Goal: Task Accomplishment & Management: Manage account settings

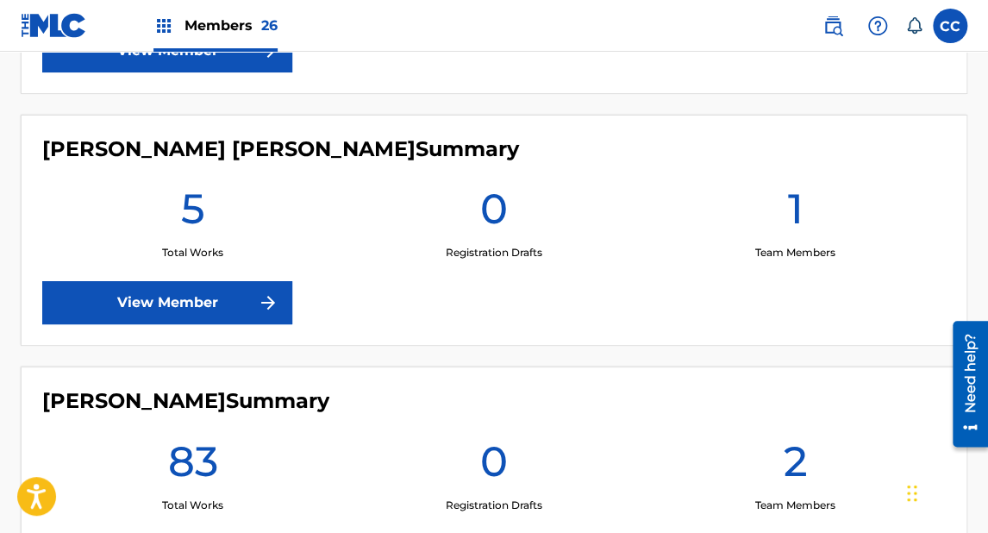
scroll to position [5727, 0]
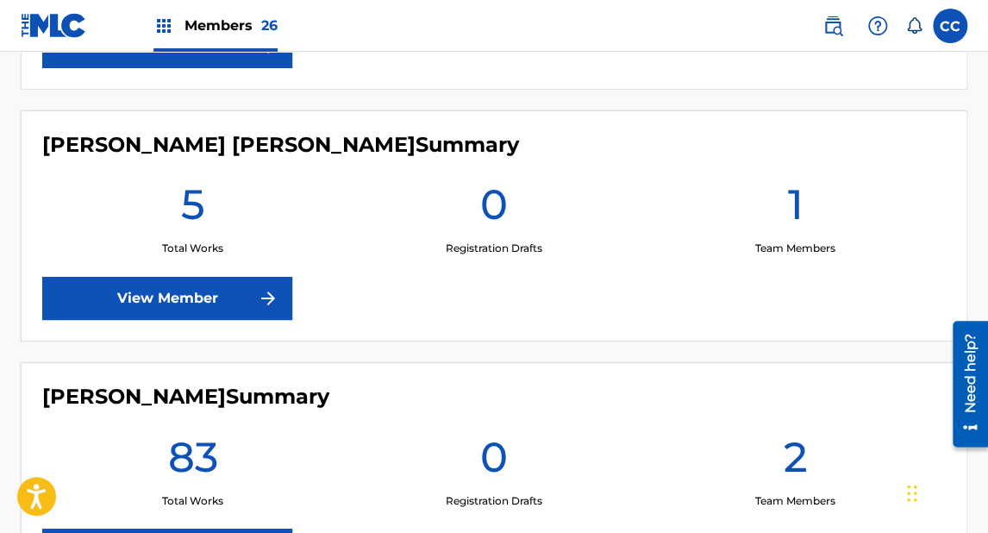
click at [177, 287] on link "View Member" at bounding box center [167, 298] width 250 height 43
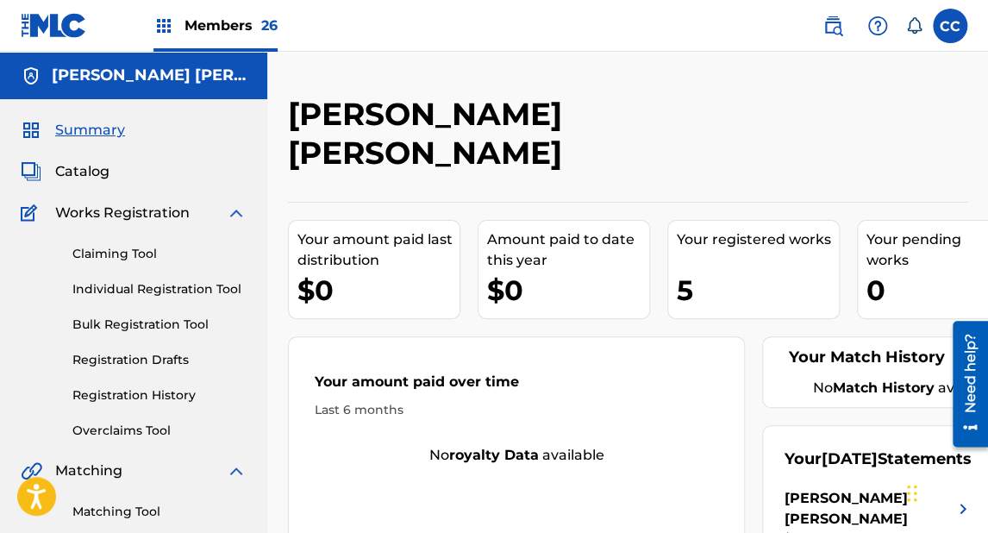
click at [386, 276] on div "Your amount paid last distribution $0" at bounding box center [374, 269] width 172 height 99
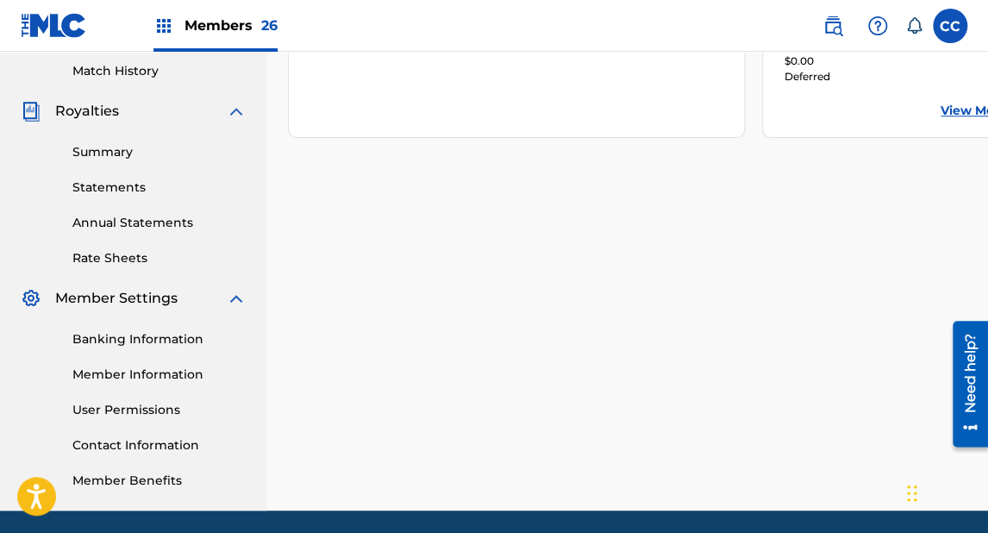
scroll to position [536, 0]
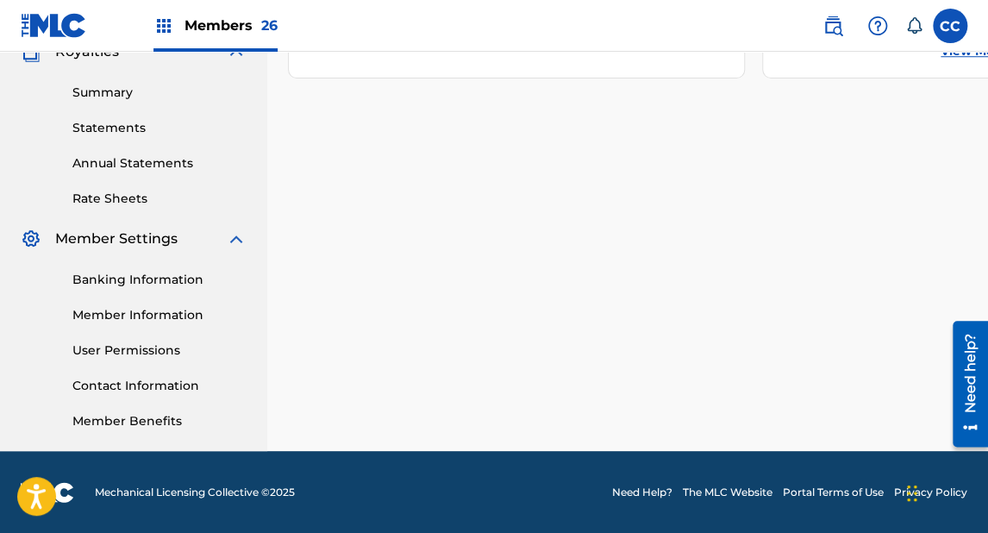
click at [135, 278] on link "Banking Information" at bounding box center [159, 280] width 174 height 18
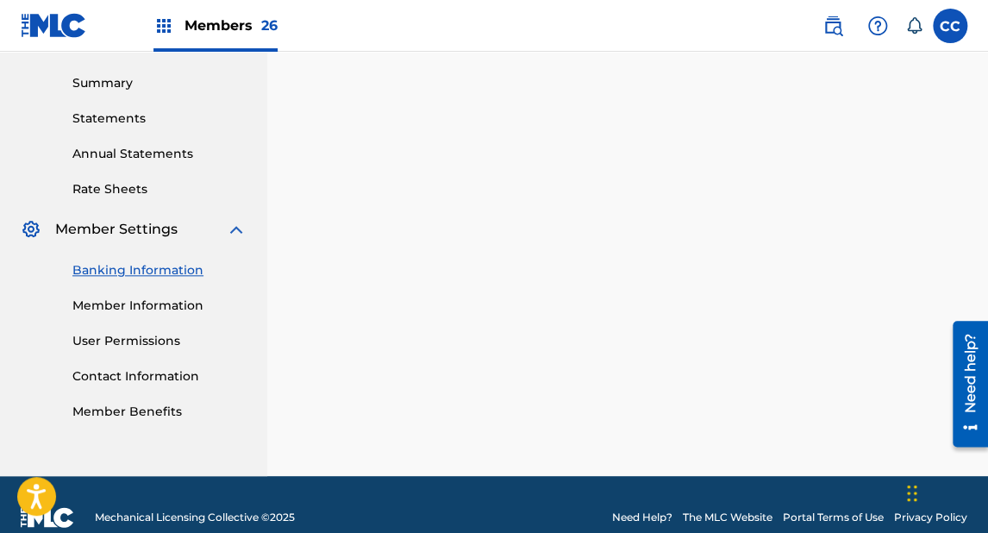
scroll to position [569, 0]
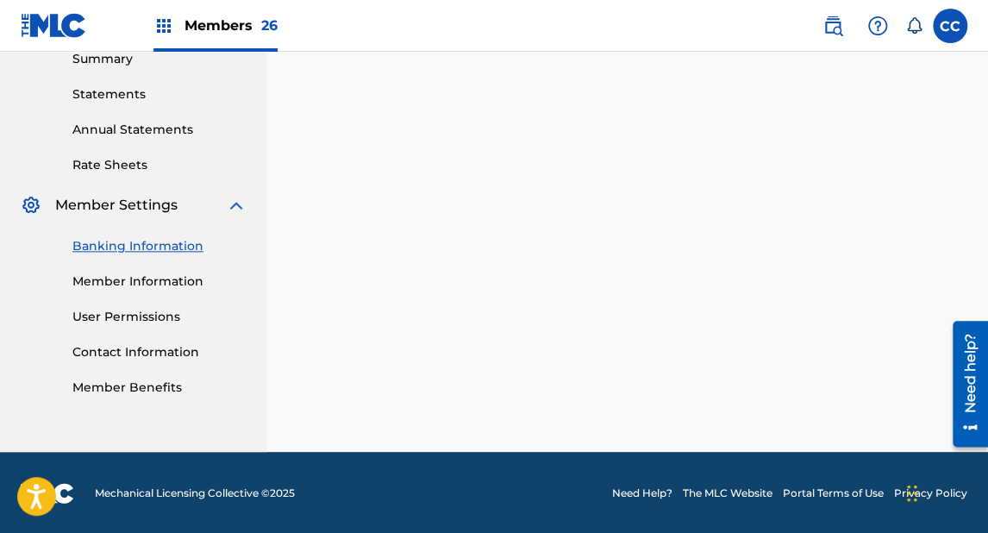
click at [162, 248] on link "Banking Information" at bounding box center [159, 246] width 174 height 18
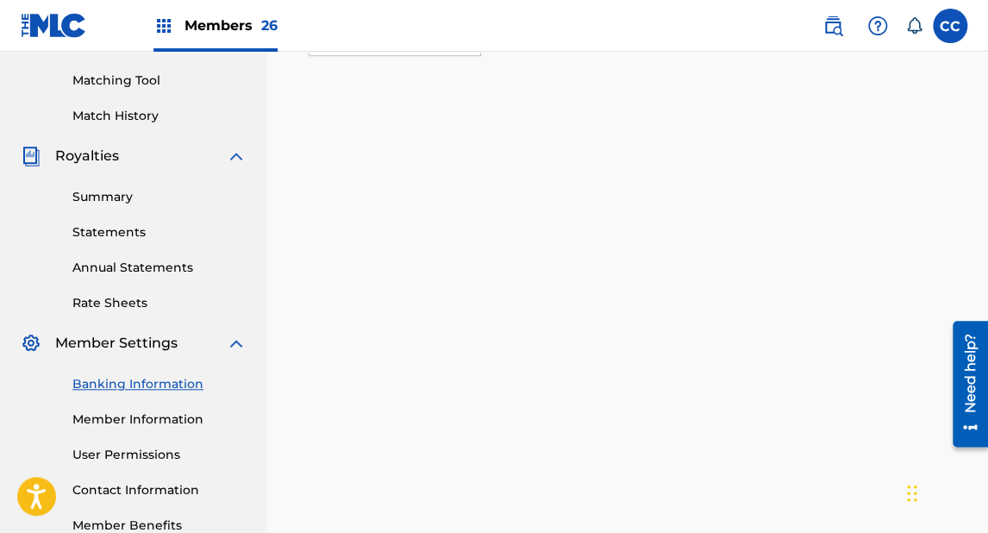
scroll to position [500, 0]
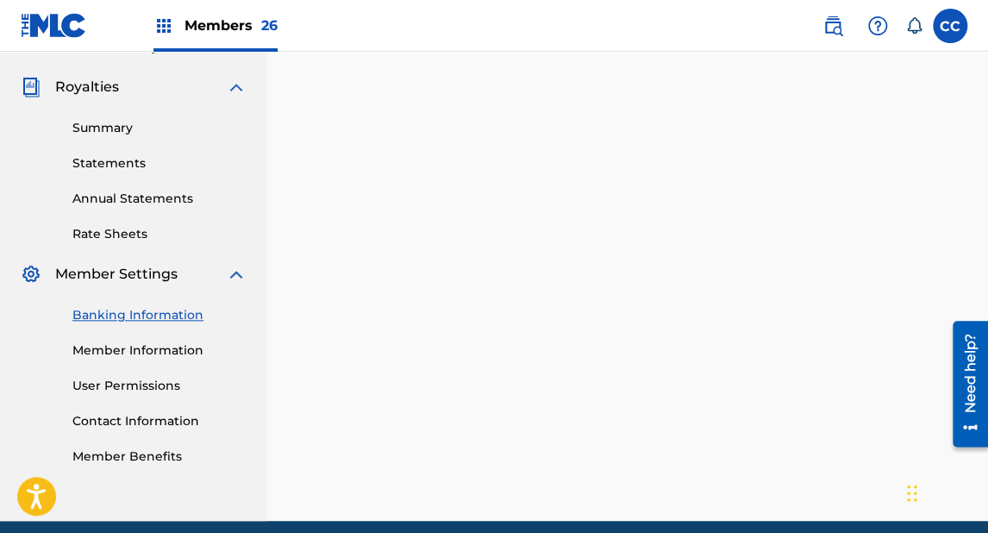
click at [148, 382] on link "User Permissions" at bounding box center [159, 386] width 174 height 18
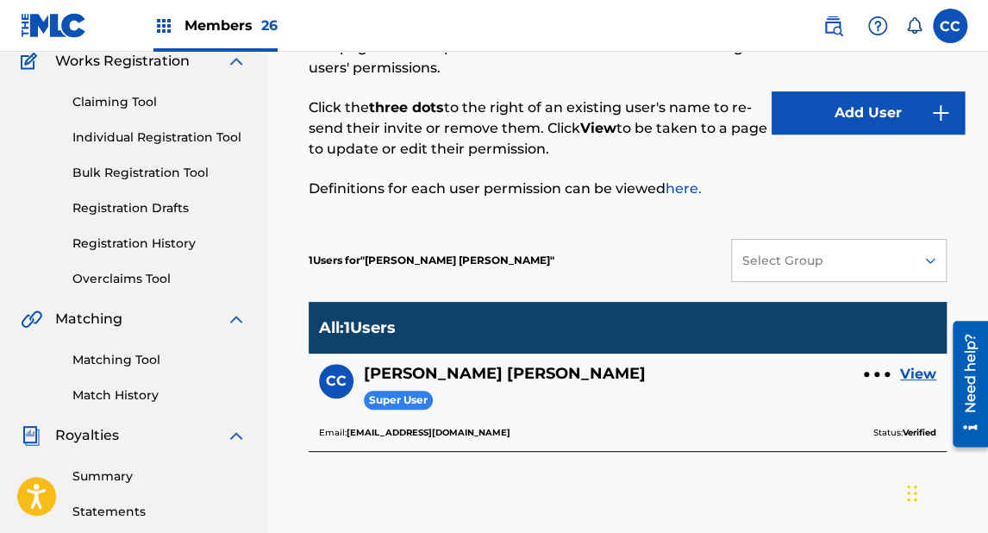
scroll to position [122, 0]
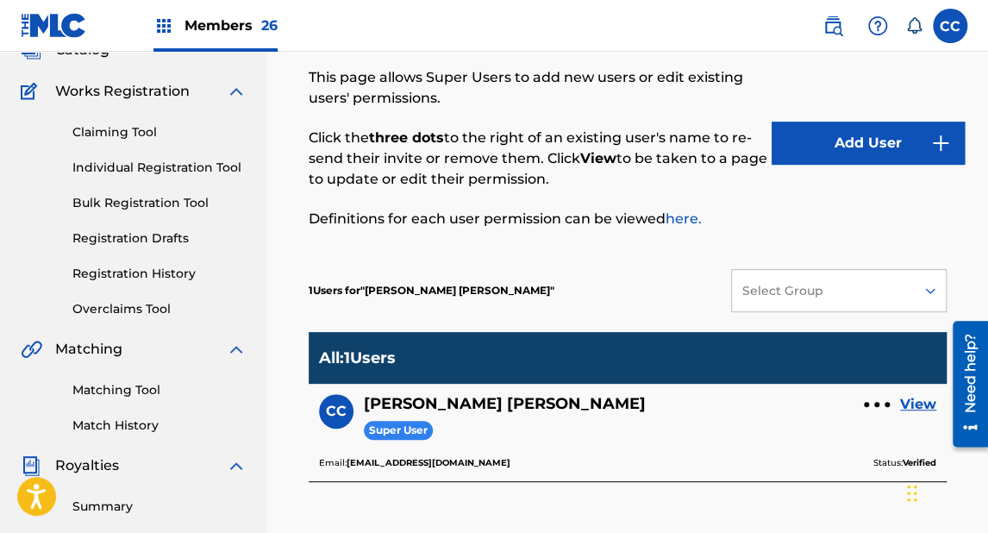
click at [846, 138] on button "Add User" at bounding box center [868, 143] width 193 height 43
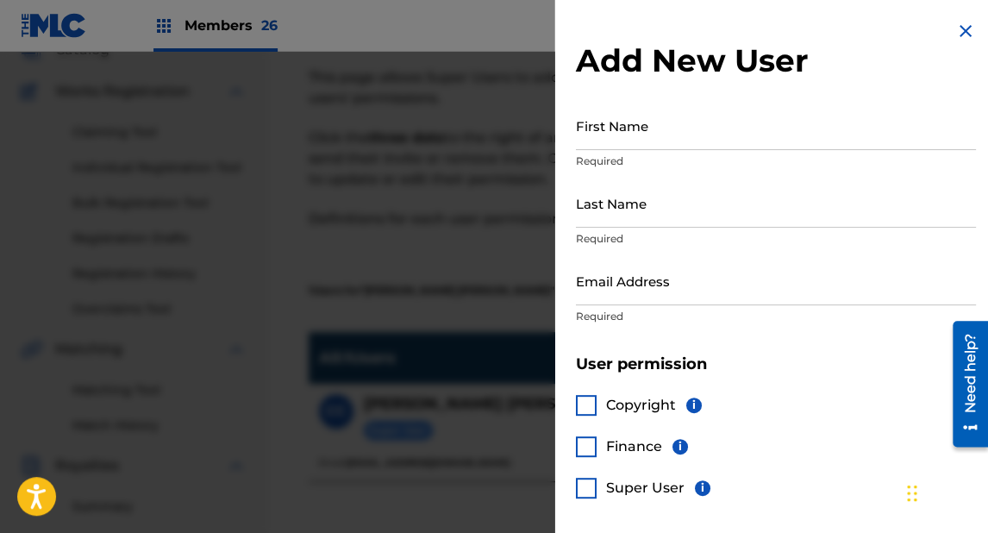
click at [621, 131] on input "First Name" at bounding box center [776, 125] width 400 height 49
type input "[PERSON_NAME]"
click at [613, 210] on input "Last Name" at bounding box center [776, 203] width 400 height 49
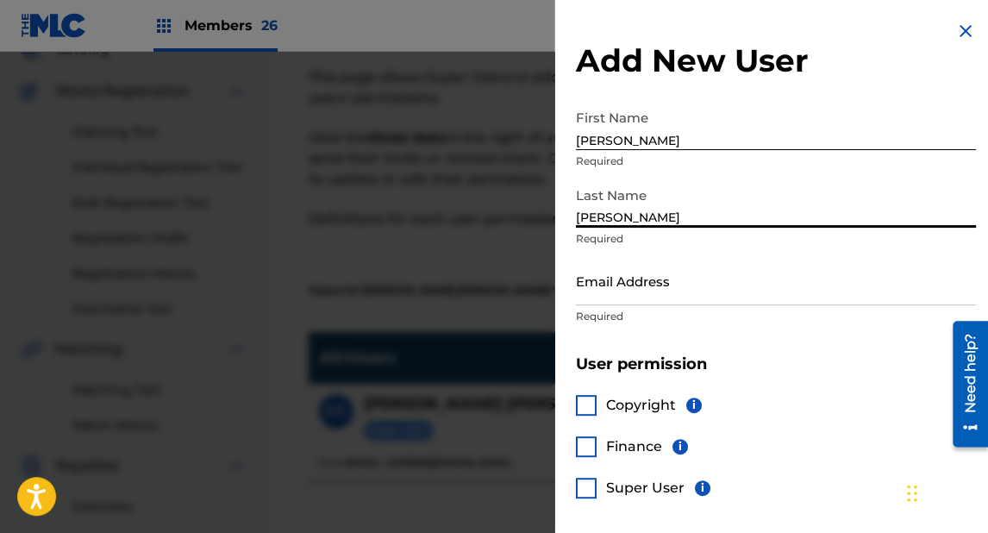
type input "[PERSON_NAME]"
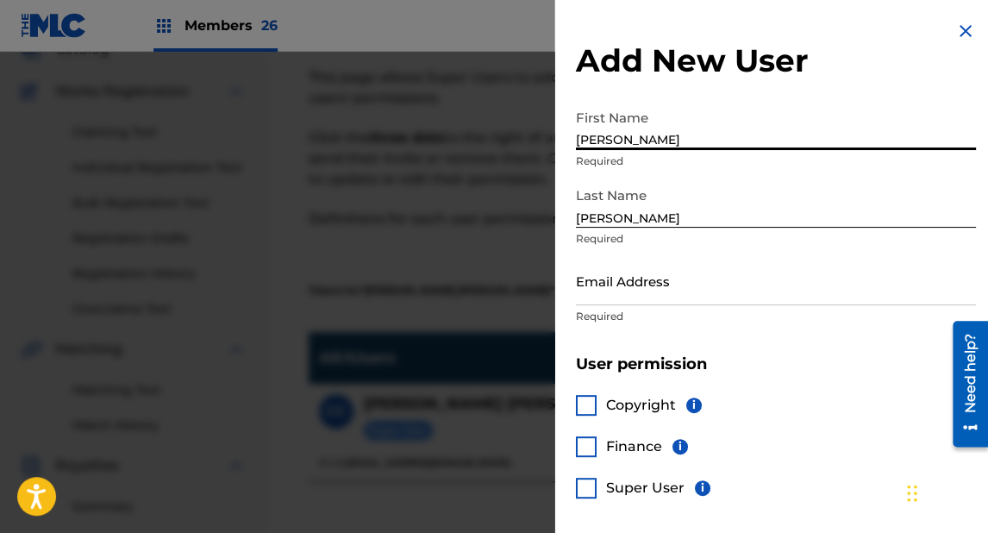
click at [616, 139] on input "[PERSON_NAME]" at bounding box center [776, 125] width 400 height 49
type input "[PERSON_NAME]"
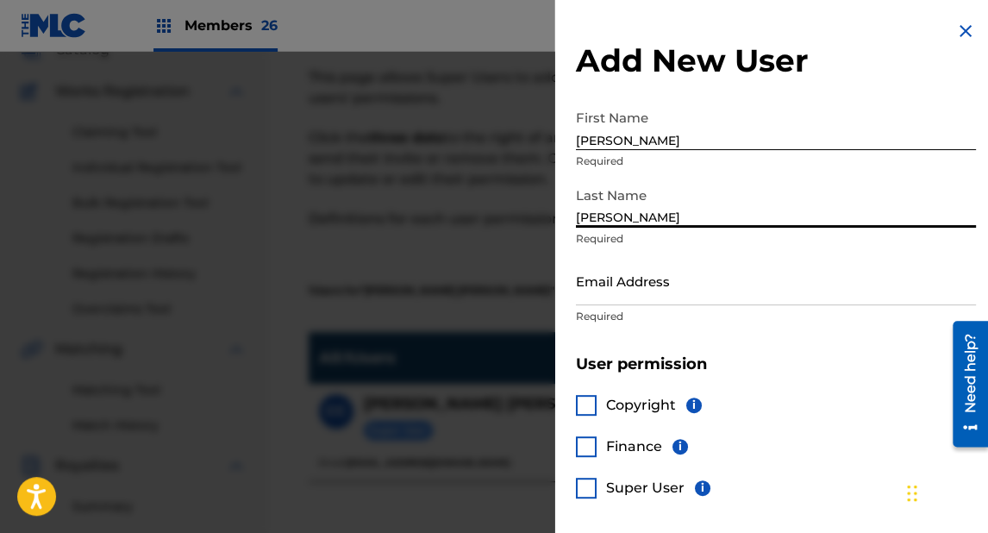
click at [628, 210] on input "[PERSON_NAME]" at bounding box center [776, 203] width 400 height 49
type input "[PERSON_NAME]"
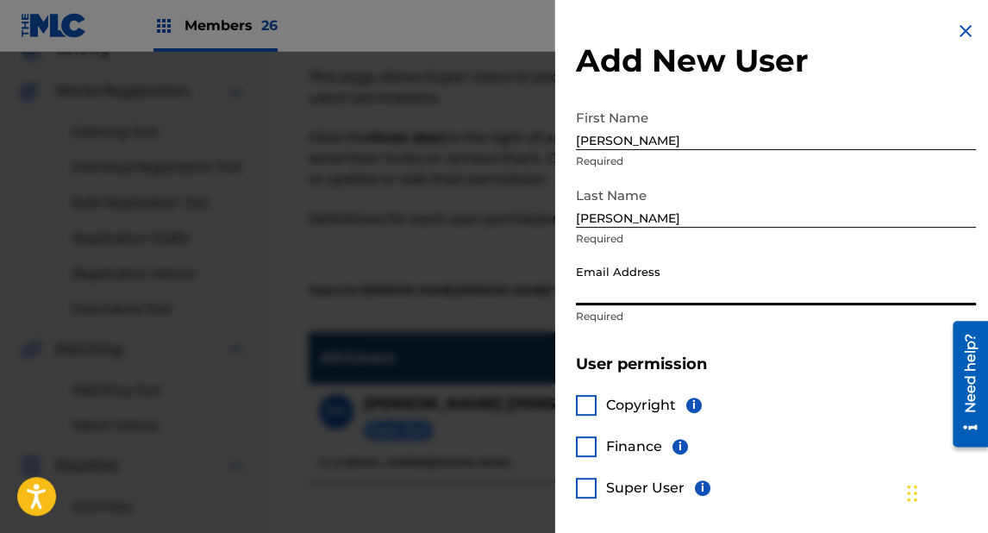
click at [618, 297] on input "Email Address" at bounding box center [776, 280] width 400 height 49
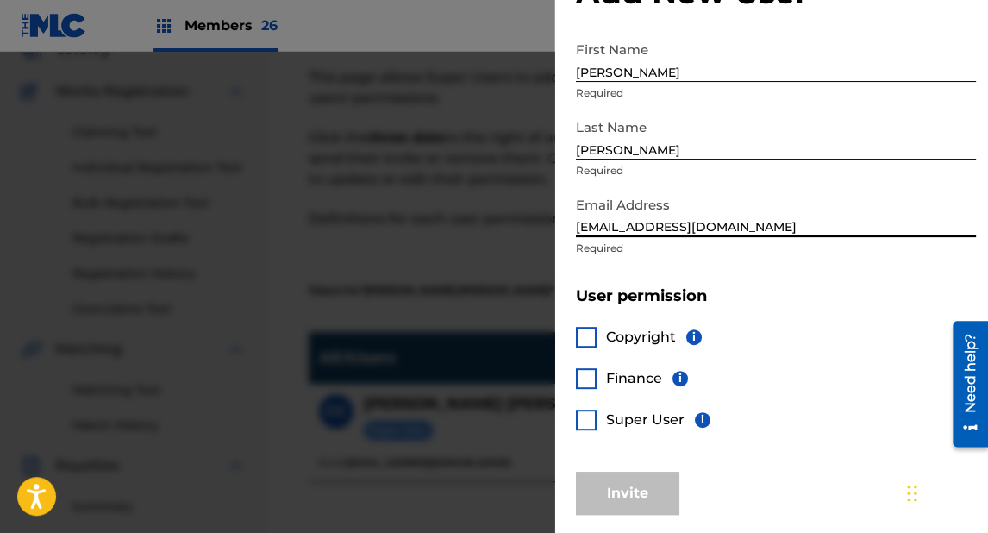
scroll to position [69, 0]
type input "[EMAIL_ADDRESS][DOMAIN_NAME]"
click at [594, 417] on div at bounding box center [586, 419] width 21 height 21
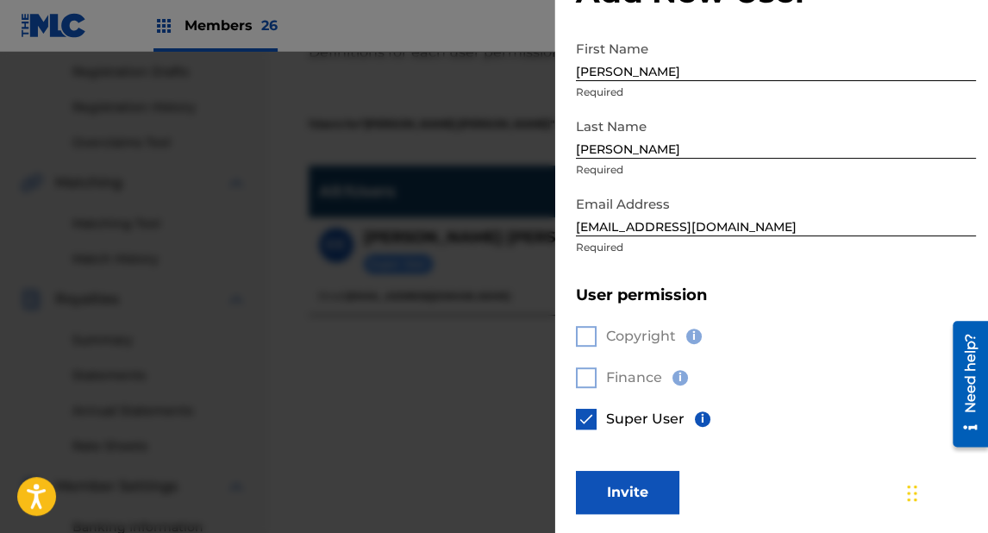
scroll to position [329, 0]
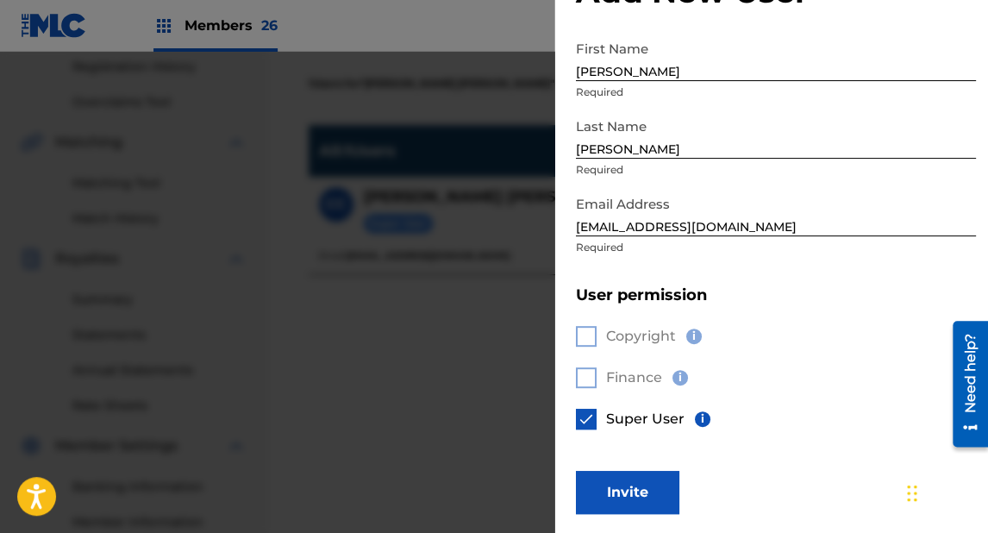
click at [656, 480] on button "Invite" at bounding box center [627, 492] width 103 height 43
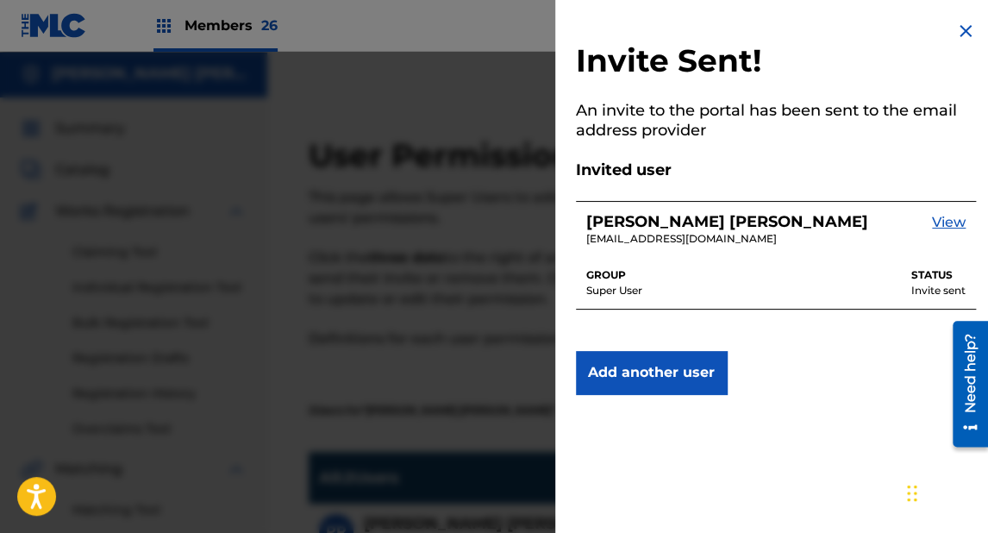
scroll to position [0, 0]
click at [957, 28] on img at bounding box center [966, 31] width 21 height 21
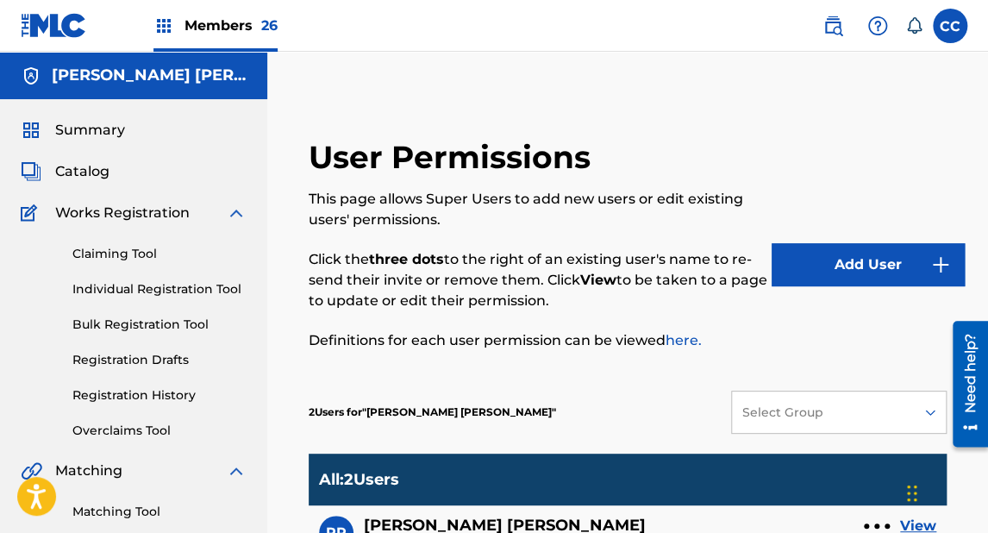
click at [94, 181] on span "Catalog" at bounding box center [82, 171] width 54 height 21
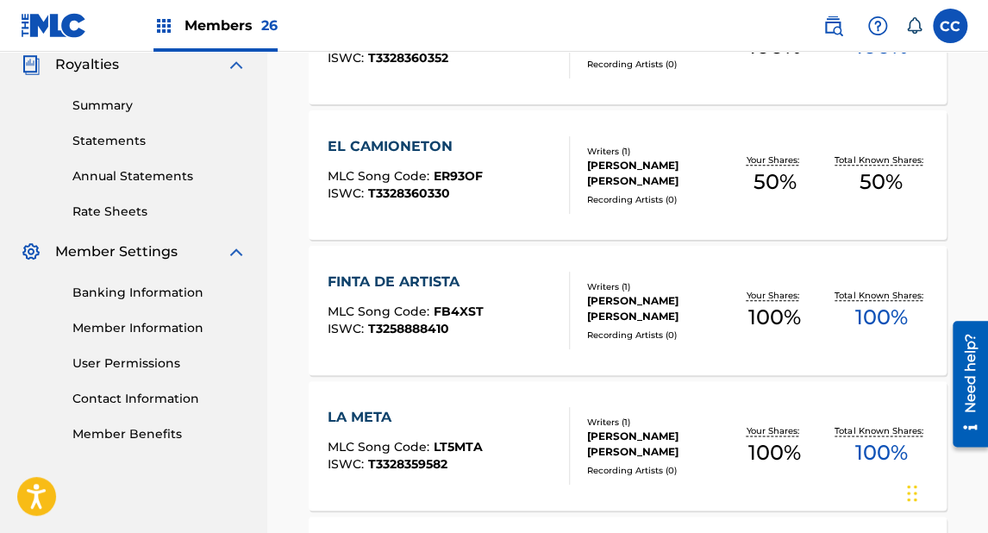
scroll to position [454, 0]
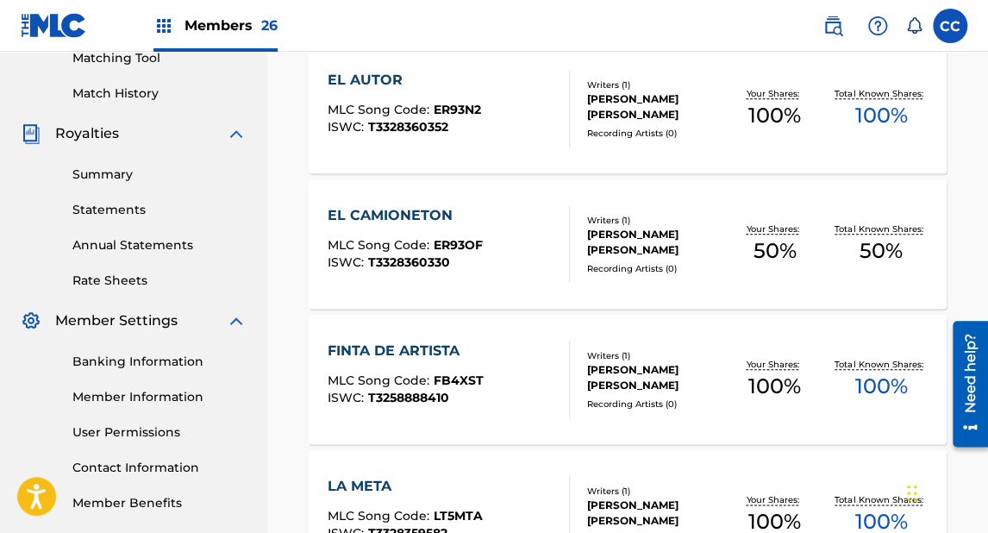
click at [113, 203] on link "Statements" at bounding box center [159, 210] width 174 height 18
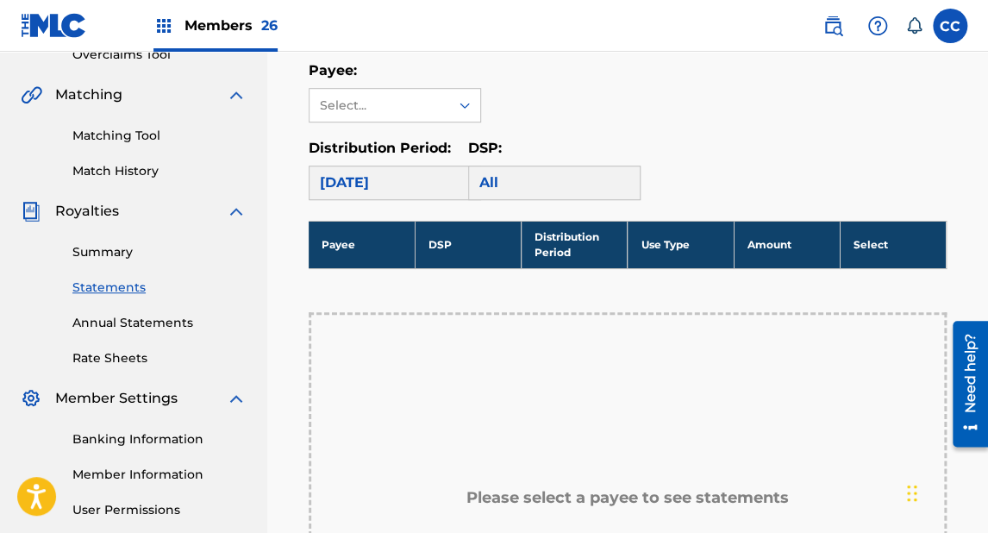
scroll to position [345, 0]
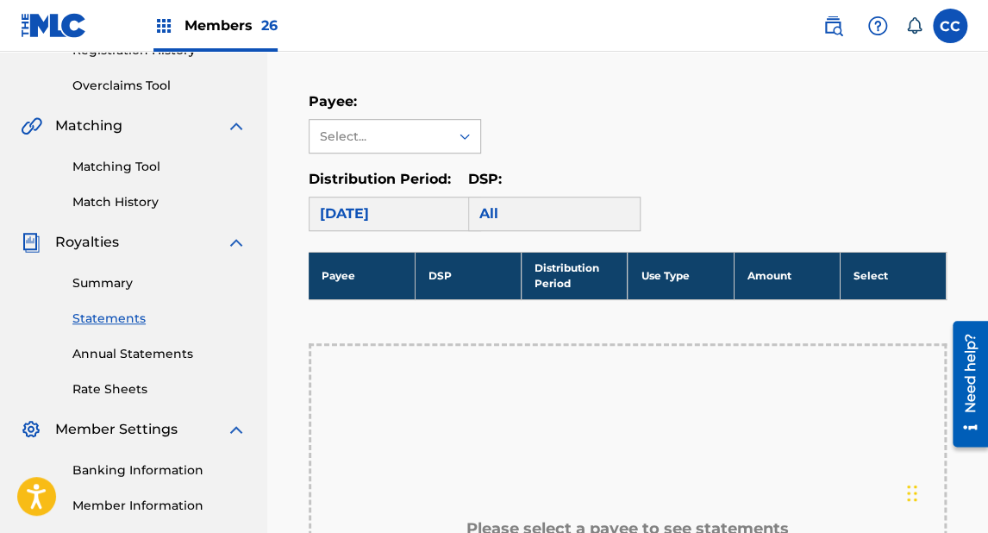
click at [368, 132] on div "Select..." at bounding box center [378, 137] width 117 height 18
click at [362, 178] on div "[PERSON_NAME] [PERSON_NAME]" at bounding box center [395, 186] width 171 height 64
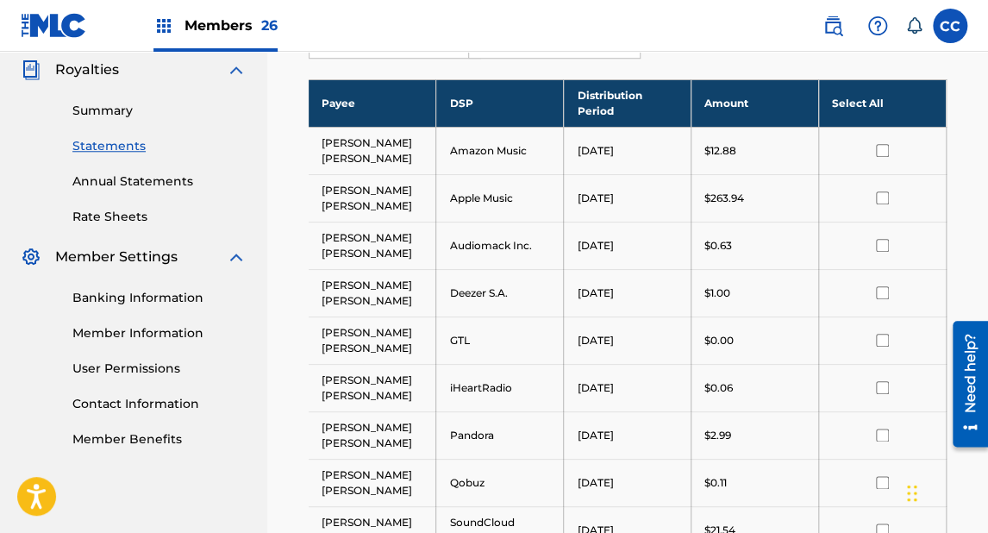
scroll to position [552, 0]
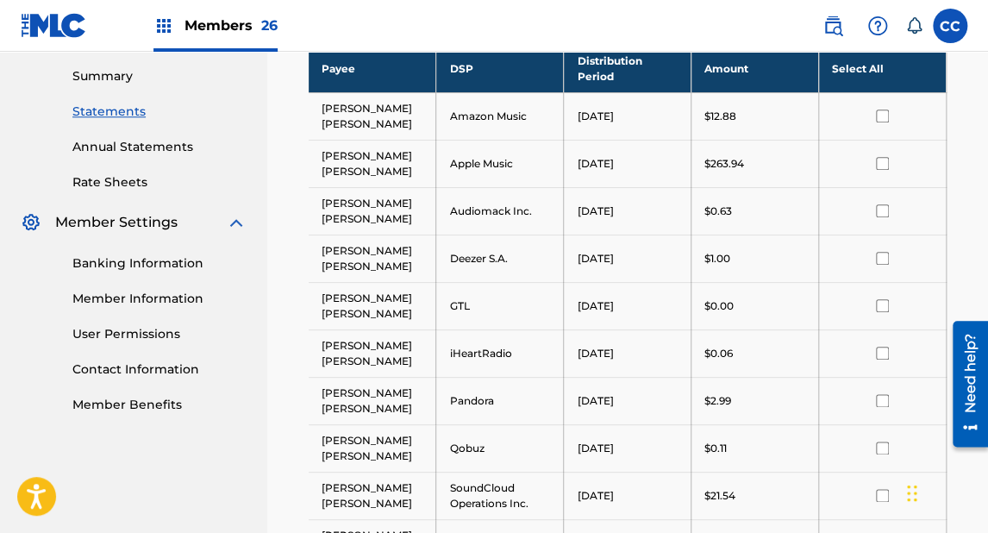
click at [850, 72] on th "Select All" at bounding box center [883, 68] width 128 height 47
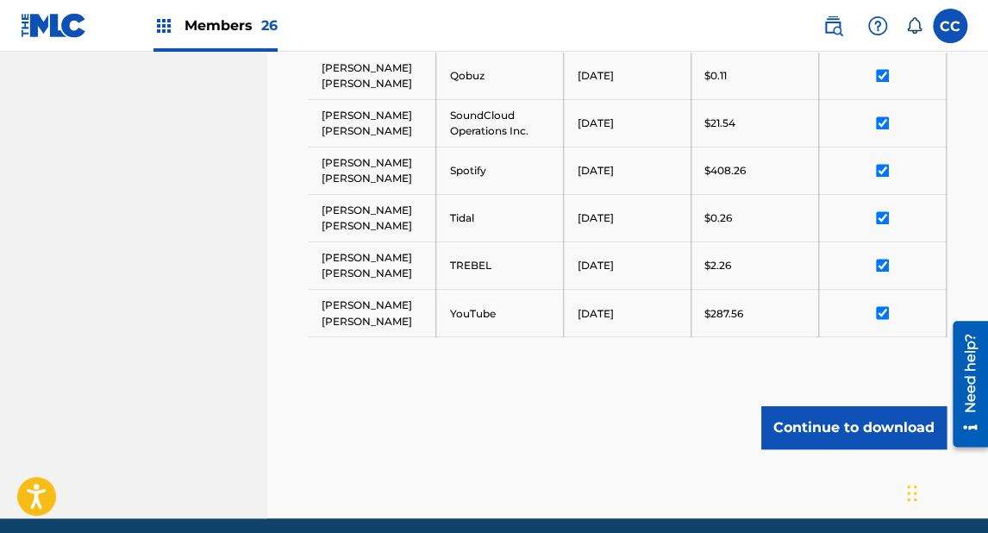
scroll to position [988, 0]
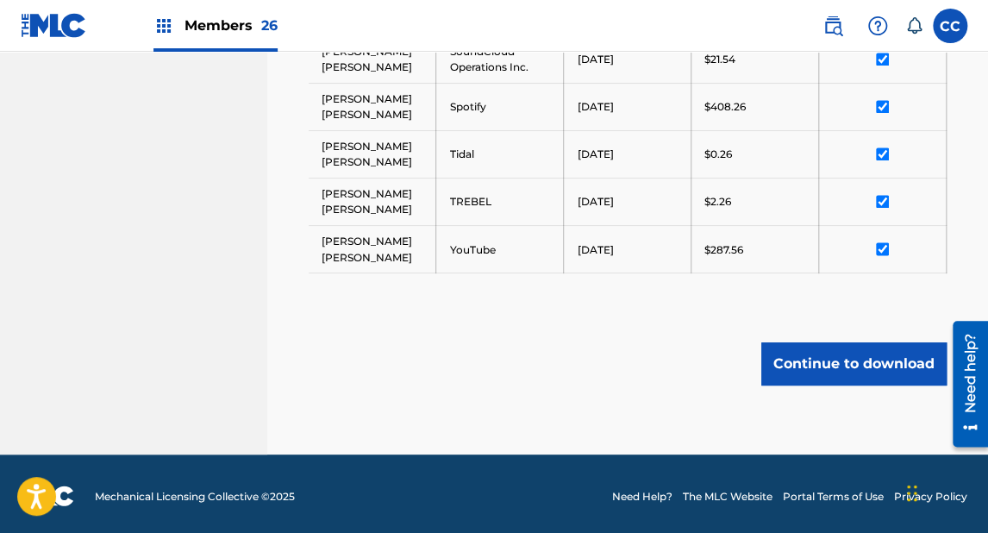
click at [827, 362] on button "Continue to download" at bounding box center [854, 363] width 185 height 43
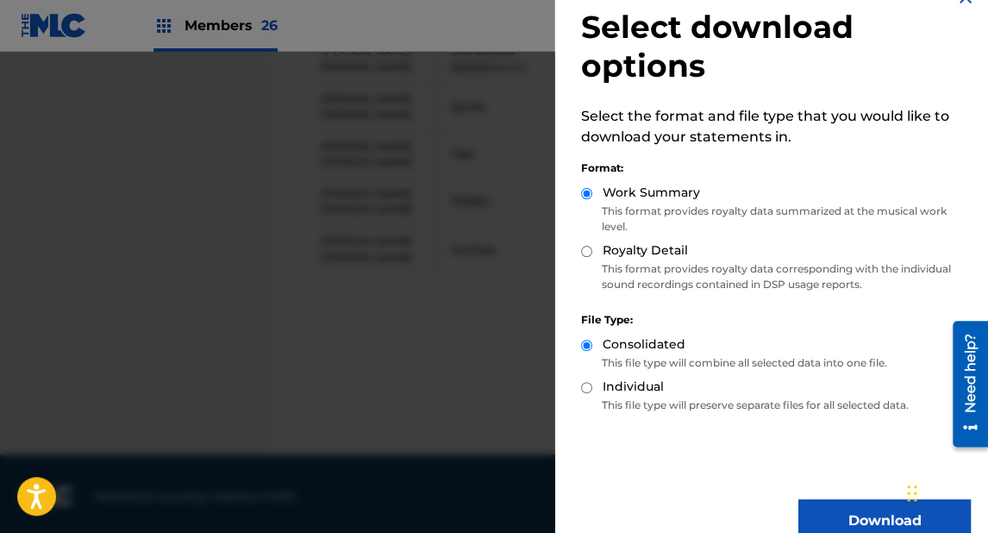
scroll to position [63, 0]
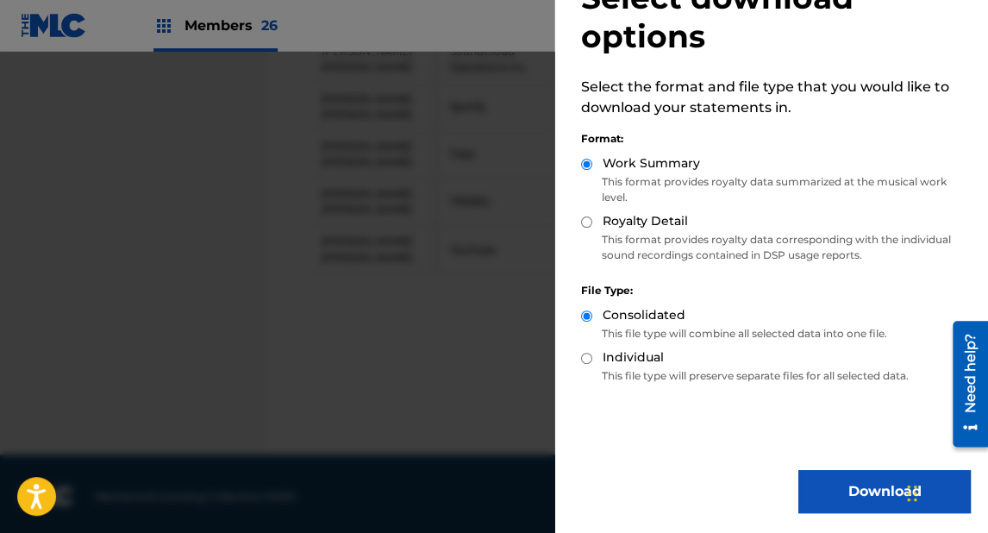
click at [848, 487] on button "Download" at bounding box center [885, 491] width 172 height 43
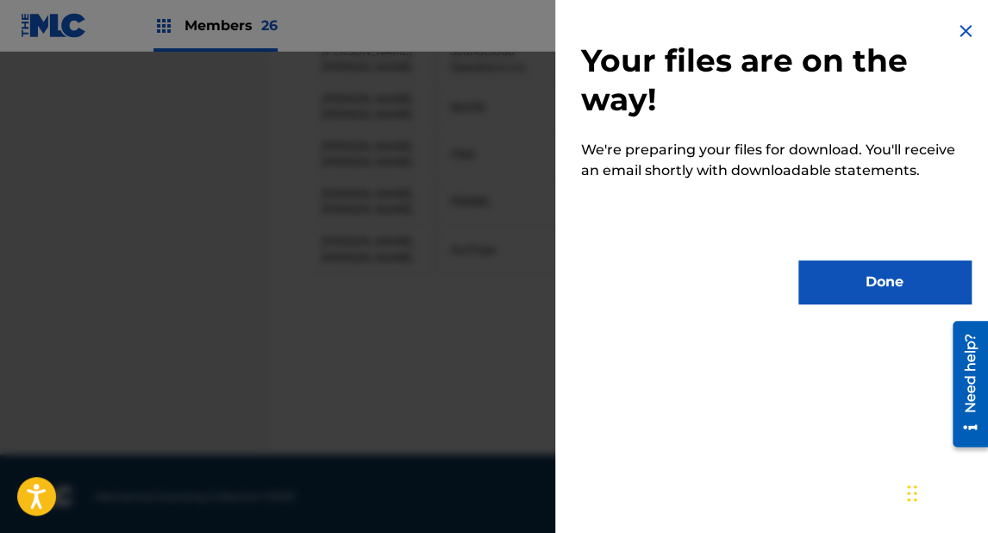
scroll to position [0, 0]
click at [864, 282] on button "Done" at bounding box center [885, 281] width 172 height 43
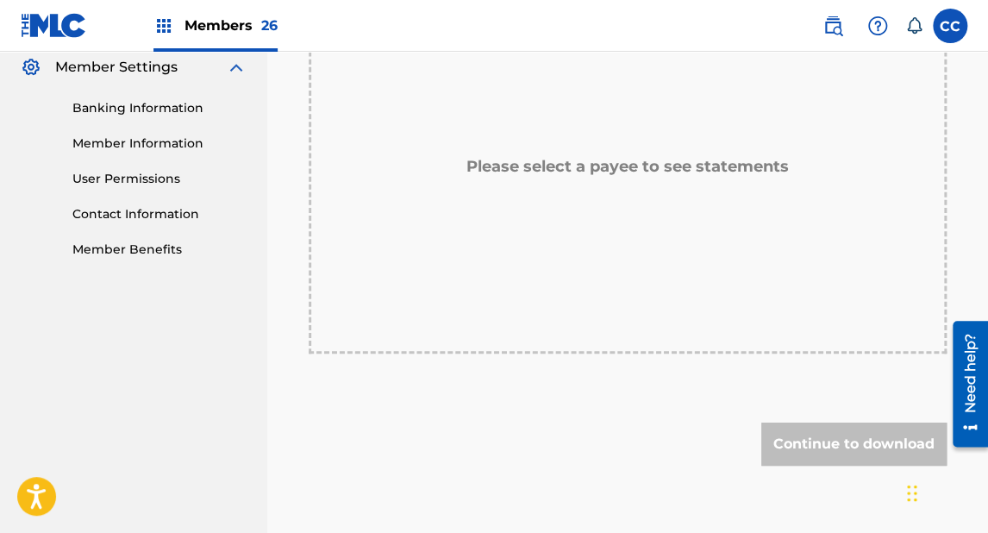
scroll to position [414, 0]
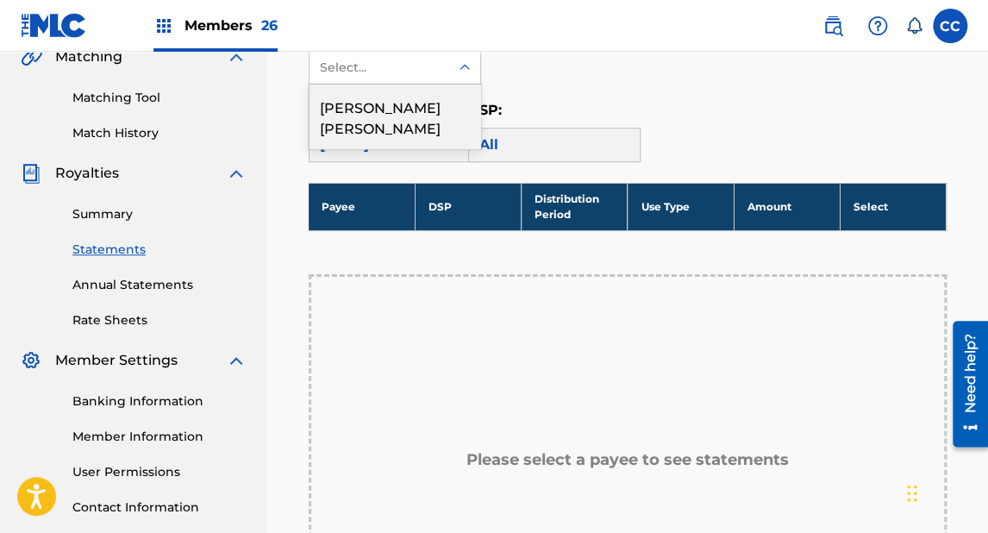
click at [358, 66] on div "Select..." at bounding box center [378, 68] width 117 height 18
click at [363, 105] on div "[PERSON_NAME] [PERSON_NAME]" at bounding box center [395, 117] width 171 height 64
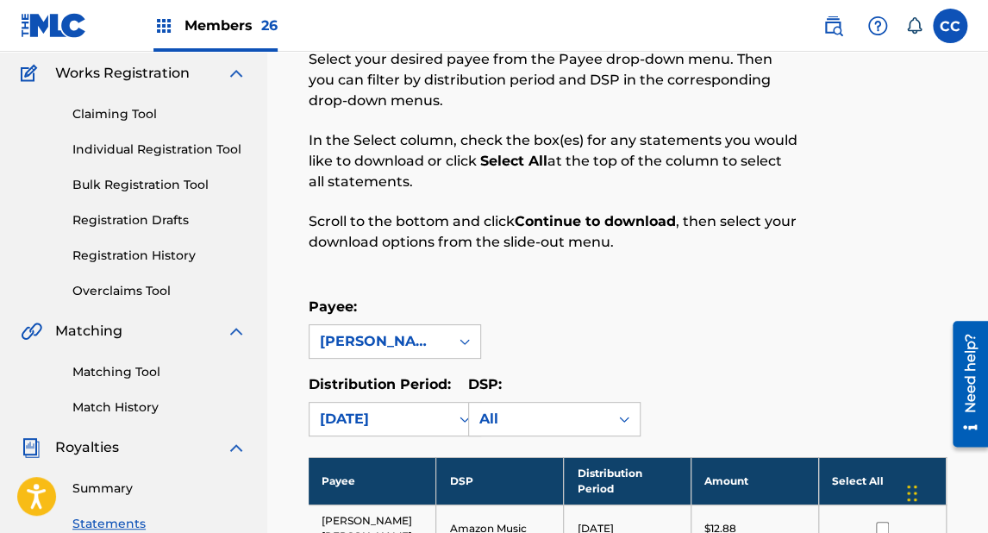
scroll to position [138, 0]
